Goal: Information Seeking & Learning: Get advice/opinions

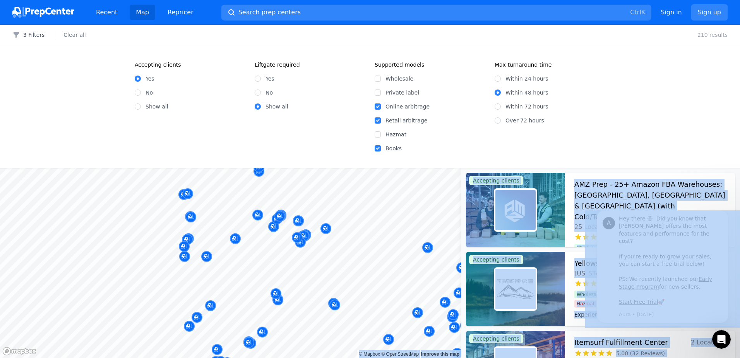
drag, startPoint x: 329, startPoint y: 238, endPoint x: 336, endPoint y: 240, distance: 7.7
click at [328, 237] on div at bounding box center [311, 240] width 149 height 6
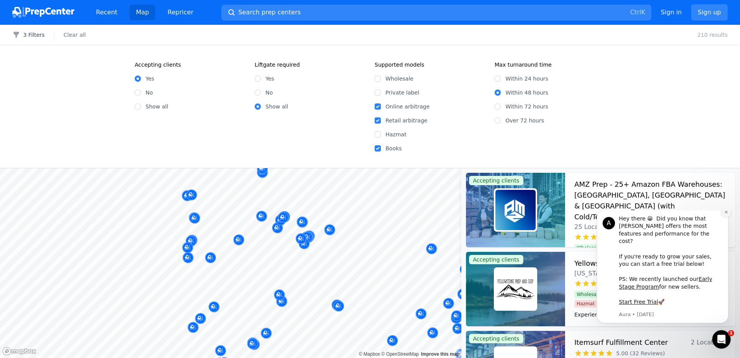
click at [724, 214] on icon "Dismiss notification" at bounding box center [726, 212] width 4 height 4
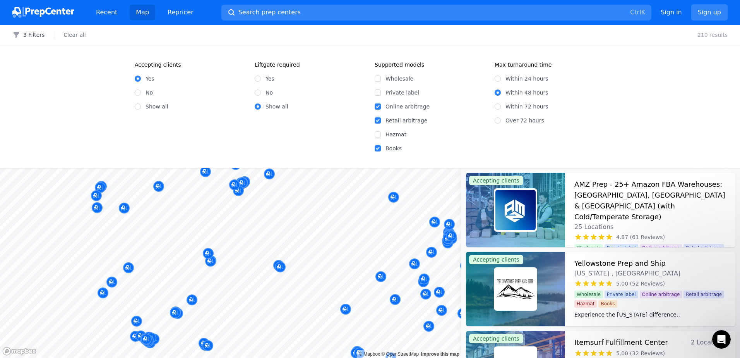
click at [303, 303] on body "Recent Map Repricer Search prep centers Ctrl K Open main menu Sign in Sign up F…" at bounding box center [370, 179] width 740 height 358
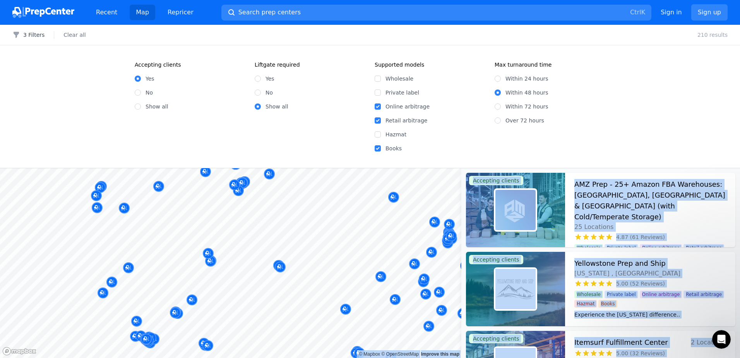
click at [282, 237] on body "Recent Map Repricer Search prep centers Ctrl K Open main menu Sign in Sign up F…" at bounding box center [370, 179] width 740 height 358
copy body "© Loremi © DoloRsitamEtc Adipisc elit sed Doeiusmod tempori UTL Etdo - 04+ Magn…"
click at [278, 203] on div at bounding box center [218, 200] width 149 height 6
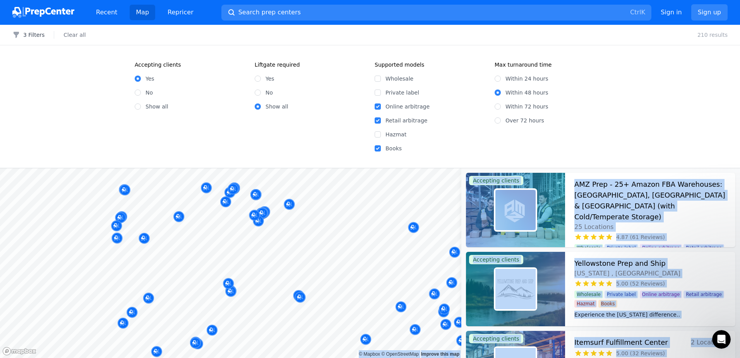
click at [285, 228] on body "Recent Map Repricer Search prep centers Ctrl K Open main menu Sign in Sign up F…" at bounding box center [370, 179] width 740 height 358
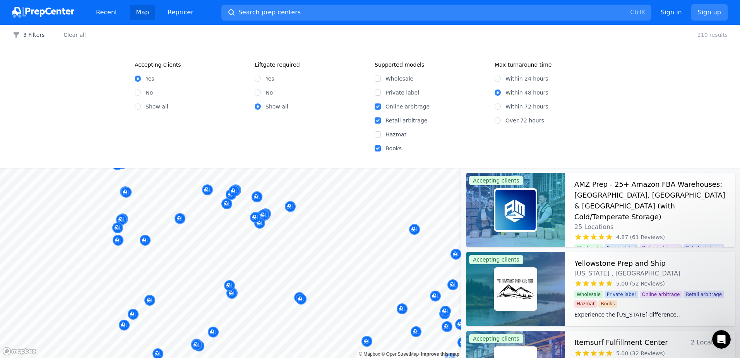
click at [285, 228] on div at bounding box center [297, 229] width 149 height 6
click at [564, 270] on div at bounding box center [515, 289] width 99 height 74
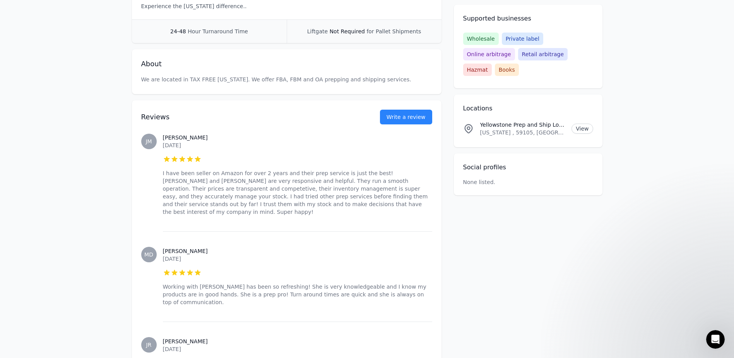
scroll to position [194, 0]
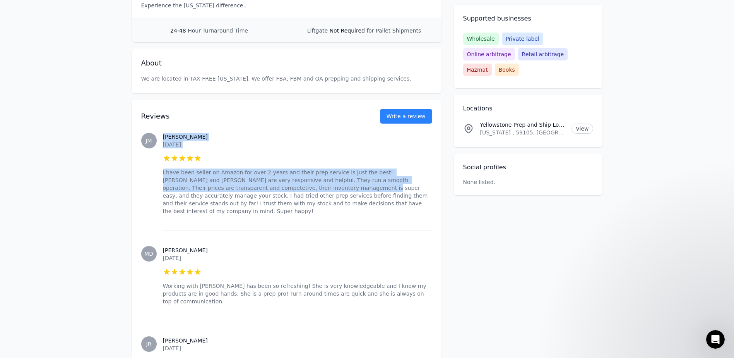
drag, startPoint x: 152, startPoint y: 175, endPoint x: 261, endPoint y: 190, distance: 110.2
click at [261, 190] on div "[PERSON_NAME] [PERSON_NAME] [DATE] 5 out of 5 stars I have been seller on Amazo…" at bounding box center [286, 173] width 291 height 113
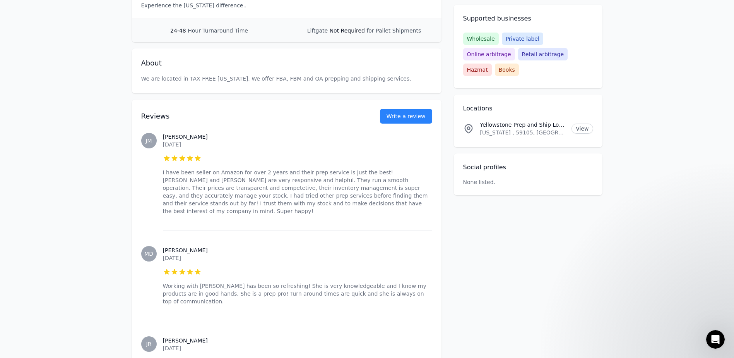
drag, startPoint x: 261, startPoint y: 190, endPoint x: 230, endPoint y: 208, distance: 35.7
click at [232, 209] on div "[PERSON_NAME] [DATE] 5 out of 5 stars I have been seller on Amazon for over 2 y…" at bounding box center [297, 173] width 269 height 113
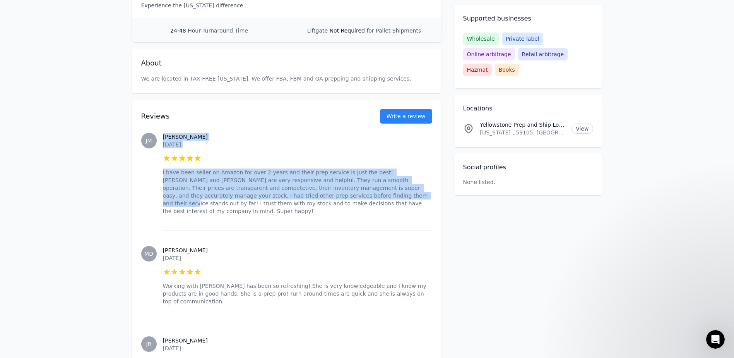
drag, startPoint x: 167, startPoint y: 165, endPoint x: 285, endPoint y: 193, distance: 120.7
click at [285, 193] on div "[PERSON_NAME] [PERSON_NAME] [DATE] 5 out of 5 stars I have been seller on Amazo…" at bounding box center [286, 173] width 291 height 113
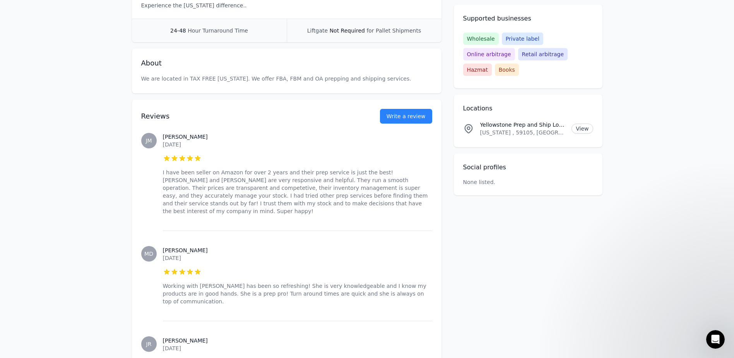
drag, startPoint x: 285, startPoint y: 193, endPoint x: 273, endPoint y: 215, distance: 25.1
click at [284, 218] on div "[PERSON_NAME] [DATE] 5 out of 5 stars I have been seller on Amazon for over 2 y…" at bounding box center [297, 173] width 269 height 113
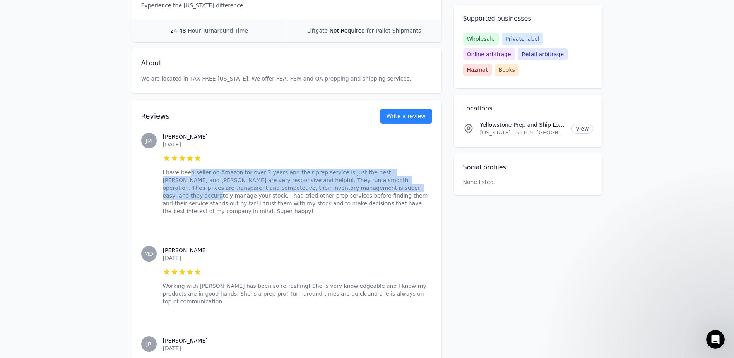
drag, startPoint x: 229, startPoint y: 167, endPoint x: 333, endPoint y: 188, distance: 106.6
click at [333, 188] on div "[PERSON_NAME] [DATE] 5 out of 5 stars I have been seller on Amazon for over 2 y…" at bounding box center [297, 173] width 269 height 113
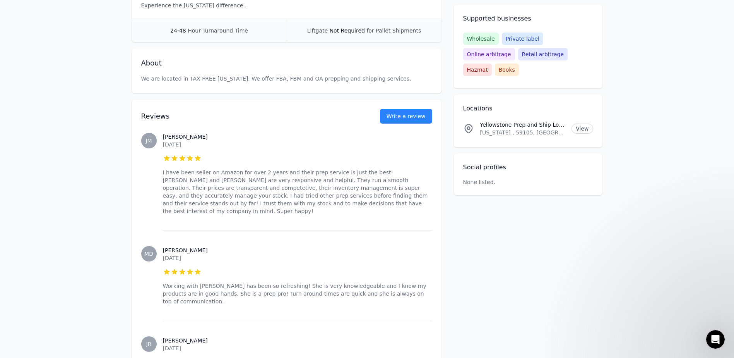
drag, startPoint x: 333, startPoint y: 188, endPoint x: 341, endPoint y: 202, distance: 16.8
click at [341, 202] on p "I have been seller on Amazon for over 2 years and their prep service is just th…" at bounding box center [297, 191] width 269 height 46
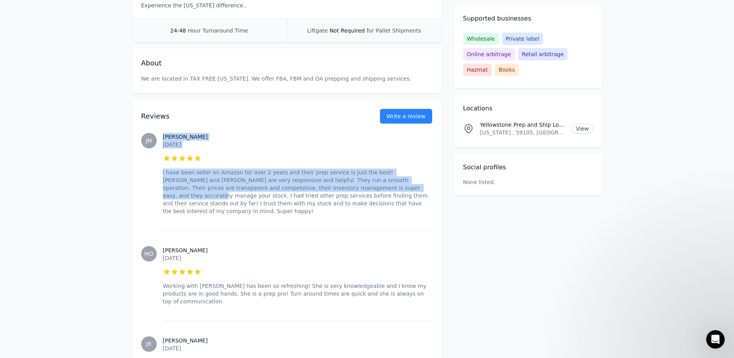
drag, startPoint x: 159, startPoint y: 171, endPoint x: 338, endPoint y: 184, distance: 178.9
click at [338, 184] on div "[PERSON_NAME] [PERSON_NAME] [DATE] 5 out of 5 stars I have been seller on Amazo…" at bounding box center [286, 173] width 291 height 113
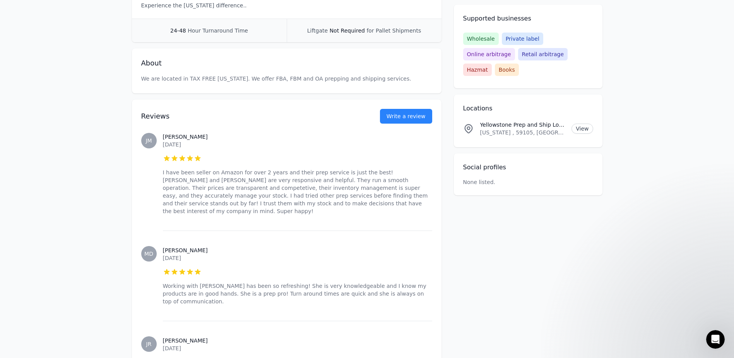
drag, startPoint x: 338, startPoint y: 184, endPoint x: 341, endPoint y: 208, distance: 23.9
click at [341, 208] on div "[PERSON_NAME] [DATE] 5 out of 5 stars I have been seller on Amazon for over 2 y…" at bounding box center [297, 173] width 269 height 113
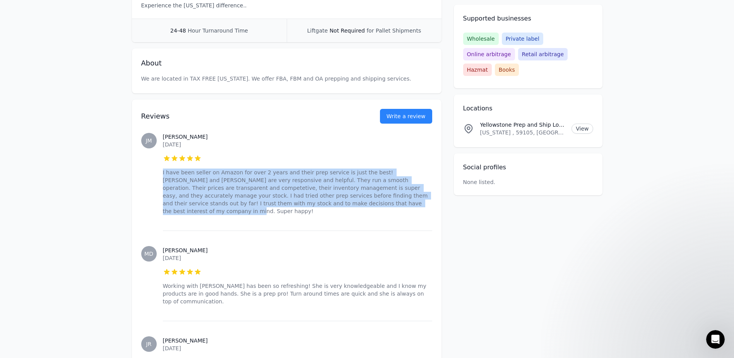
drag, startPoint x: 163, startPoint y: 173, endPoint x: 343, endPoint y: 213, distance: 185.2
click at [343, 213] on div "[PERSON_NAME] [DATE] 5 out of 5 stars I have been seller on Amazon for over 2 y…" at bounding box center [297, 173] width 269 height 113
click at [343, 206] on p "I have been seller on Amazon for over 2 years and their prep service is just th…" at bounding box center [297, 191] width 269 height 46
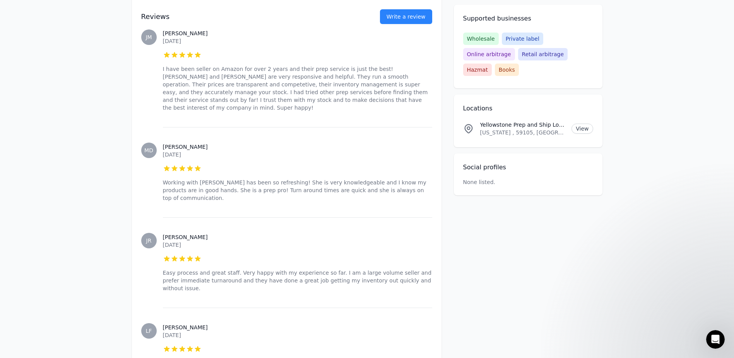
scroll to position [310, 0]
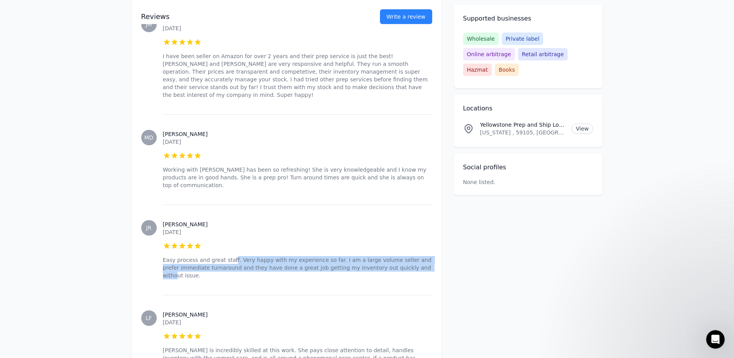
drag, startPoint x: 227, startPoint y: 241, endPoint x: 397, endPoint y: 250, distance: 170.2
click at [397, 256] on p "Easy process and great staff. Very happy with my experience so far. I am a larg…" at bounding box center [297, 267] width 269 height 23
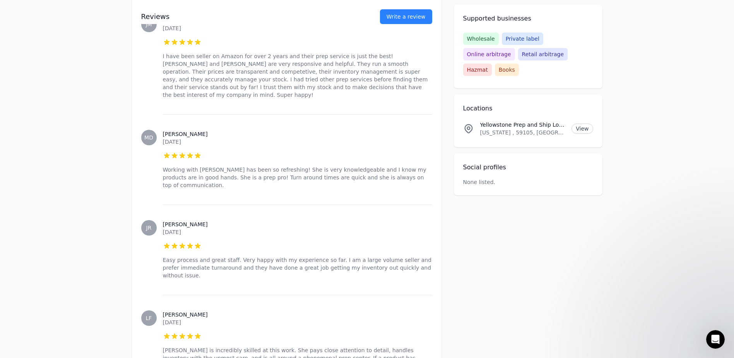
drag, startPoint x: 397, startPoint y: 250, endPoint x: 396, endPoint y: 276, distance: 26.8
click at [396, 295] on div "[PERSON_NAME] [DATE] 5 out of 5 stars [PERSON_NAME] is incredibly skilled at th…" at bounding box center [297, 344] width 269 height 98
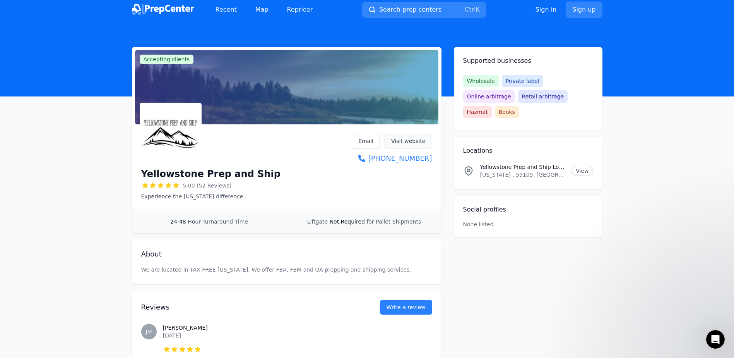
scroll to position [0, 0]
